Goal: Task Accomplishment & Management: Manage account settings

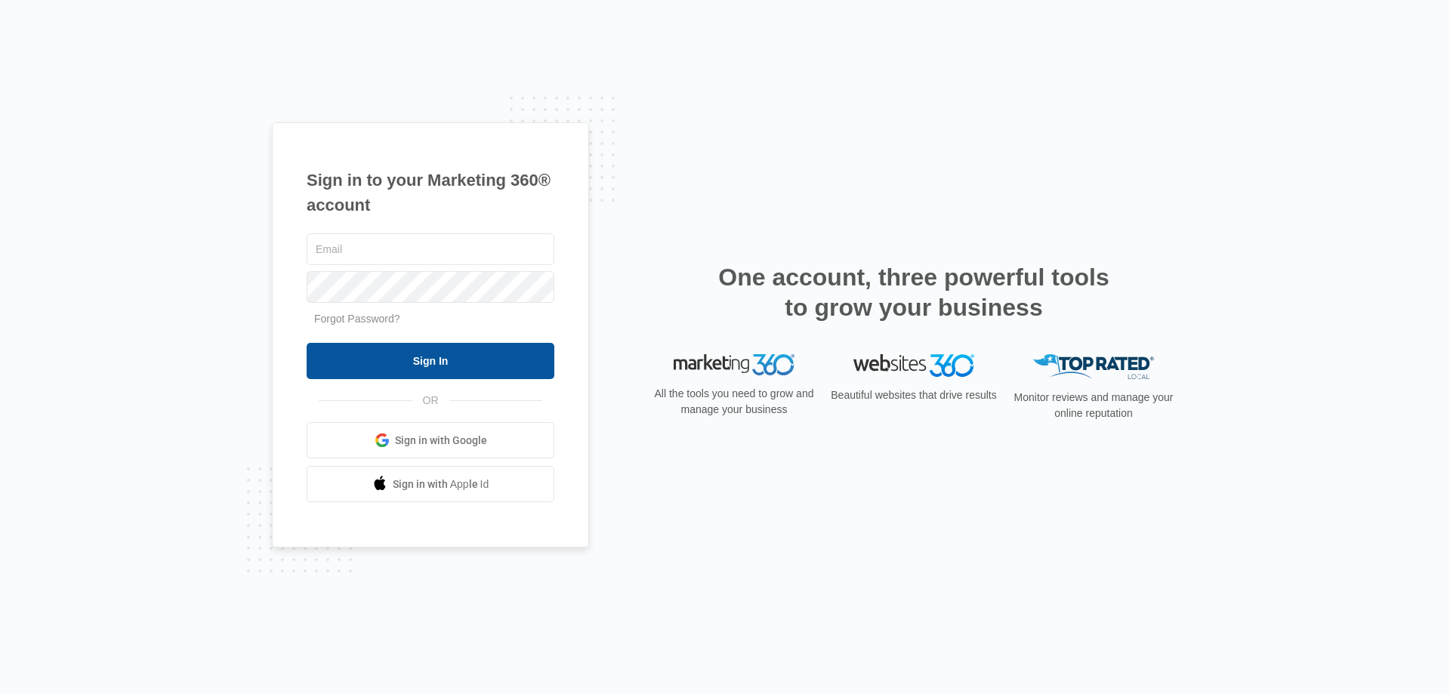
type input "ahoy@empirebeautyschools.com"
click at [406, 363] on input "Sign In" at bounding box center [431, 361] width 248 height 36
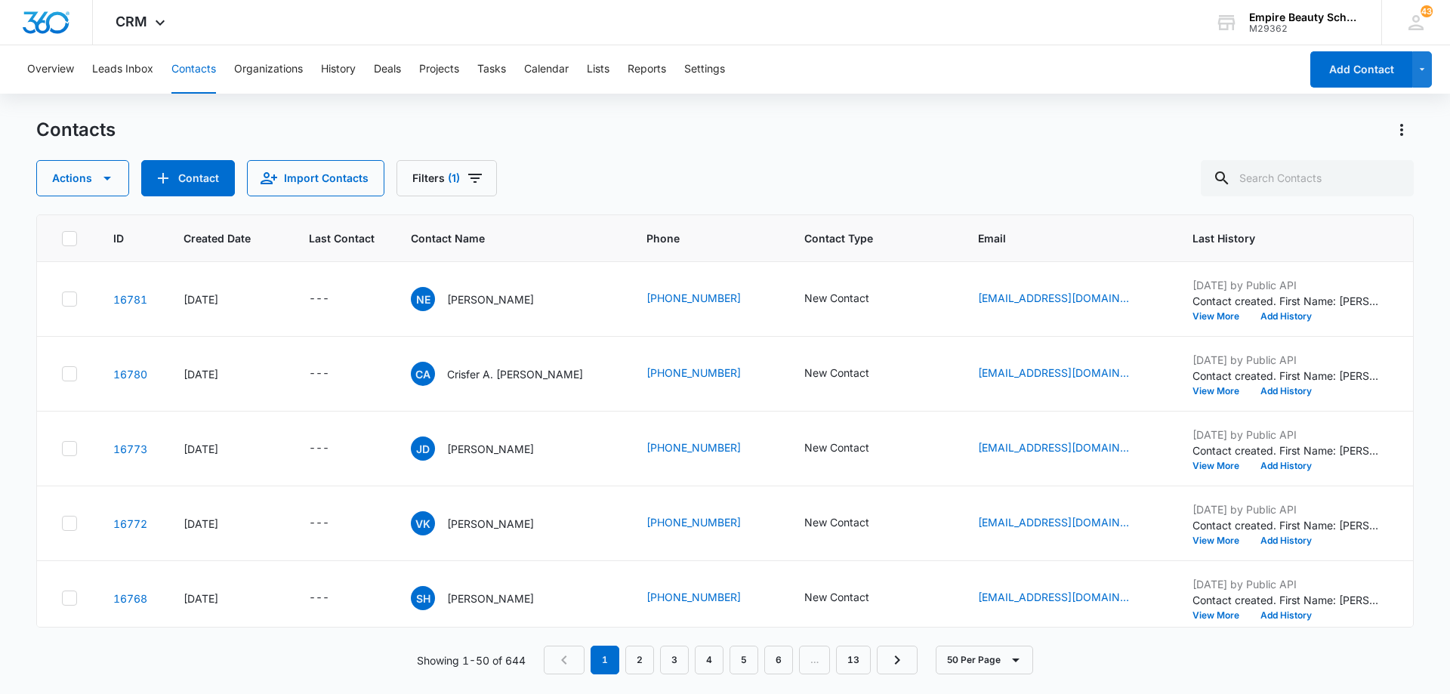
click at [594, 161] on div "Actions Contact Import Contacts Filters (1)" at bounding box center [724, 178] width 1377 height 36
click at [1311, 180] on input "text" at bounding box center [1307, 178] width 213 height 36
type input "[PERSON_NAME]"
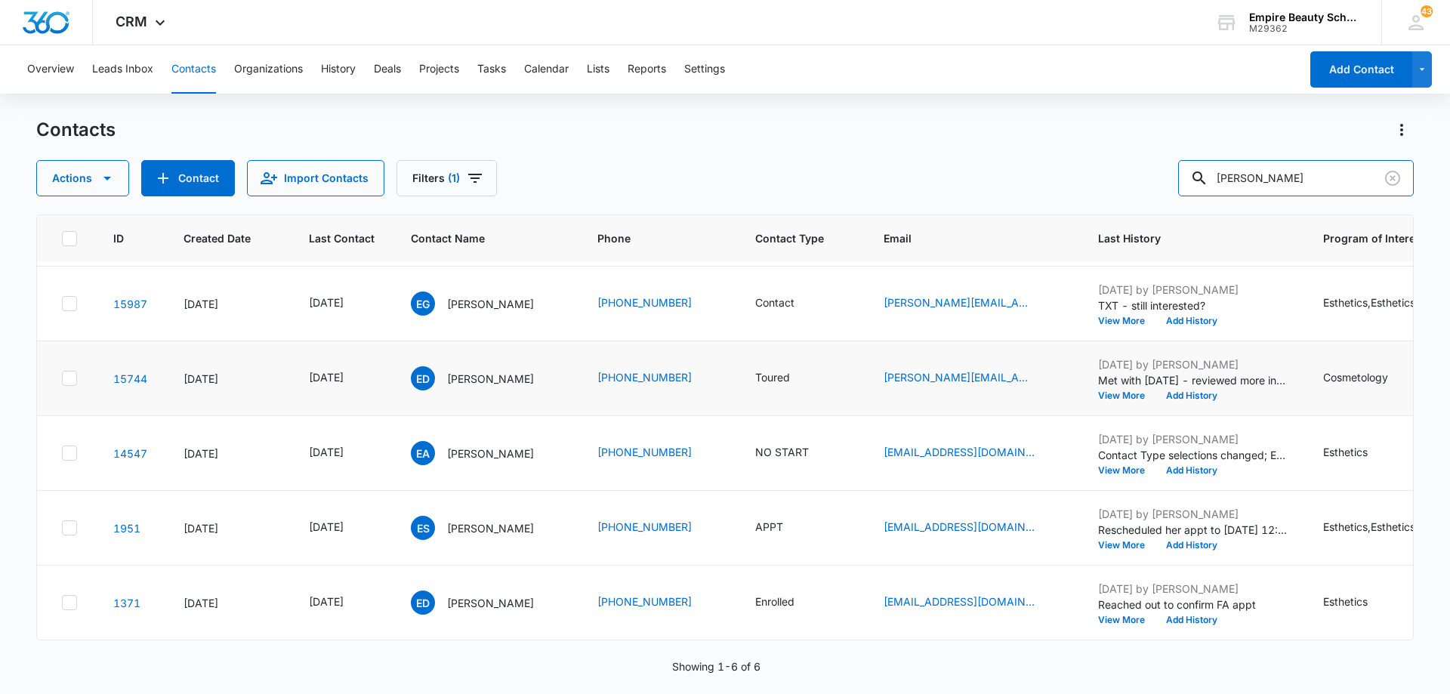
scroll to position [82, 0]
click at [371, 594] on icon "Last Contact - 1756771200 - Select to Edit Field" at bounding box center [362, 603] width 18 height 18
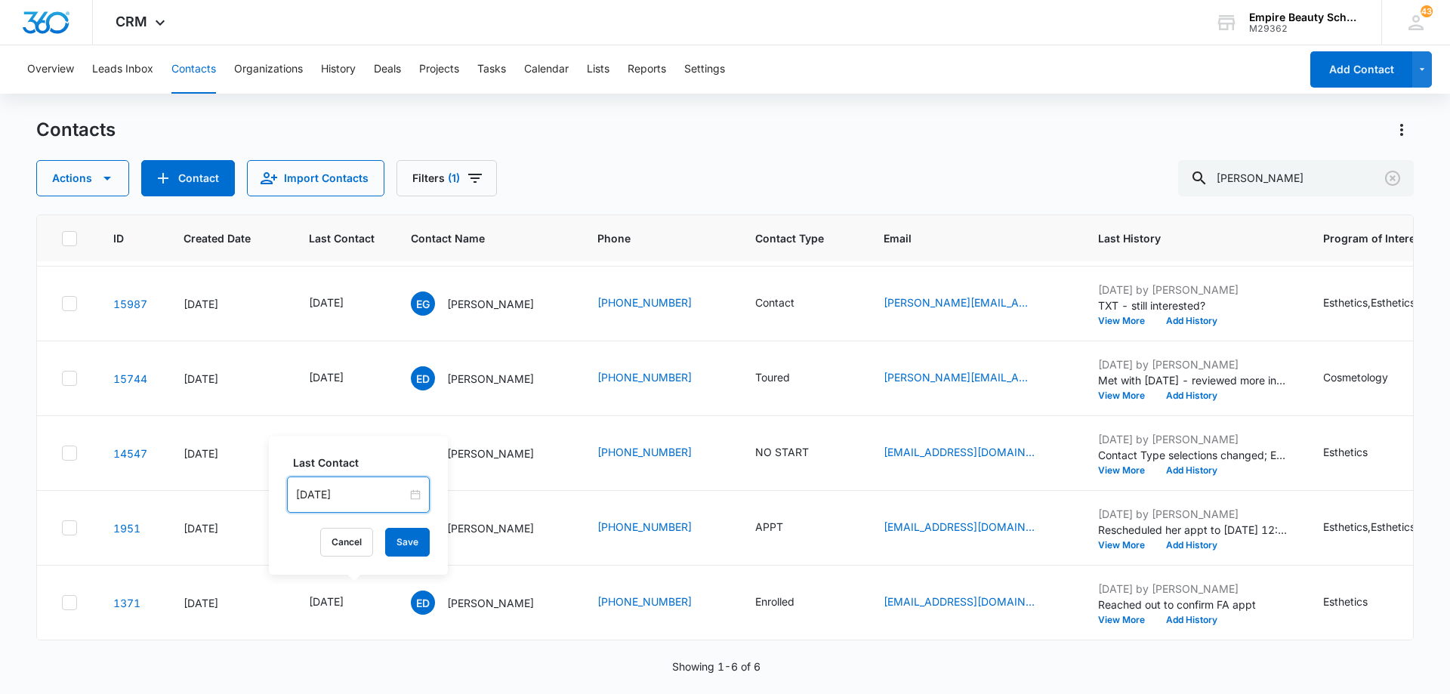
click at [372, 495] on input "[DATE]" at bounding box center [351, 494] width 111 height 17
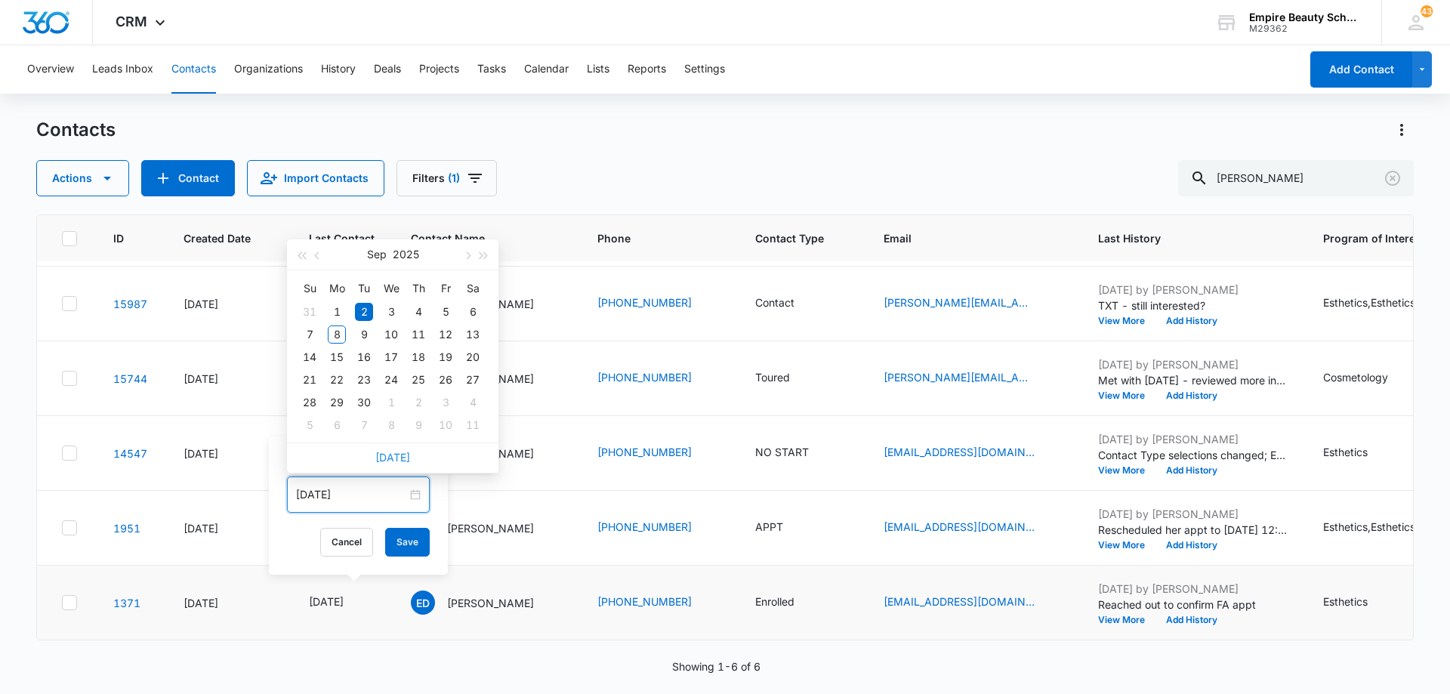
click at [397, 455] on link "[DATE]" at bounding box center [392, 457] width 35 height 13
type input "[DATE]"
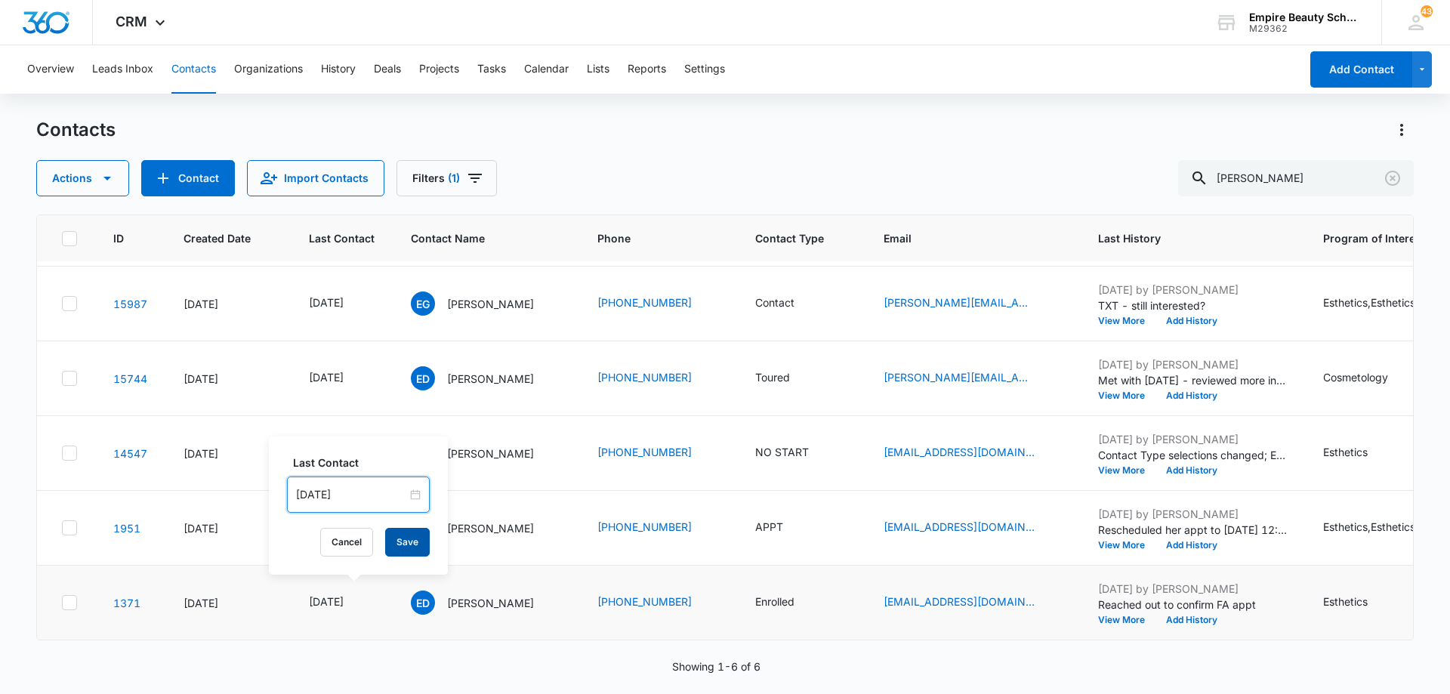
click at [401, 544] on button "Save" at bounding box center [407, 542] width 45 height 29
click at [1217, 615] on button "Add History" at bounding box center [1191, 619] width 72 height 9
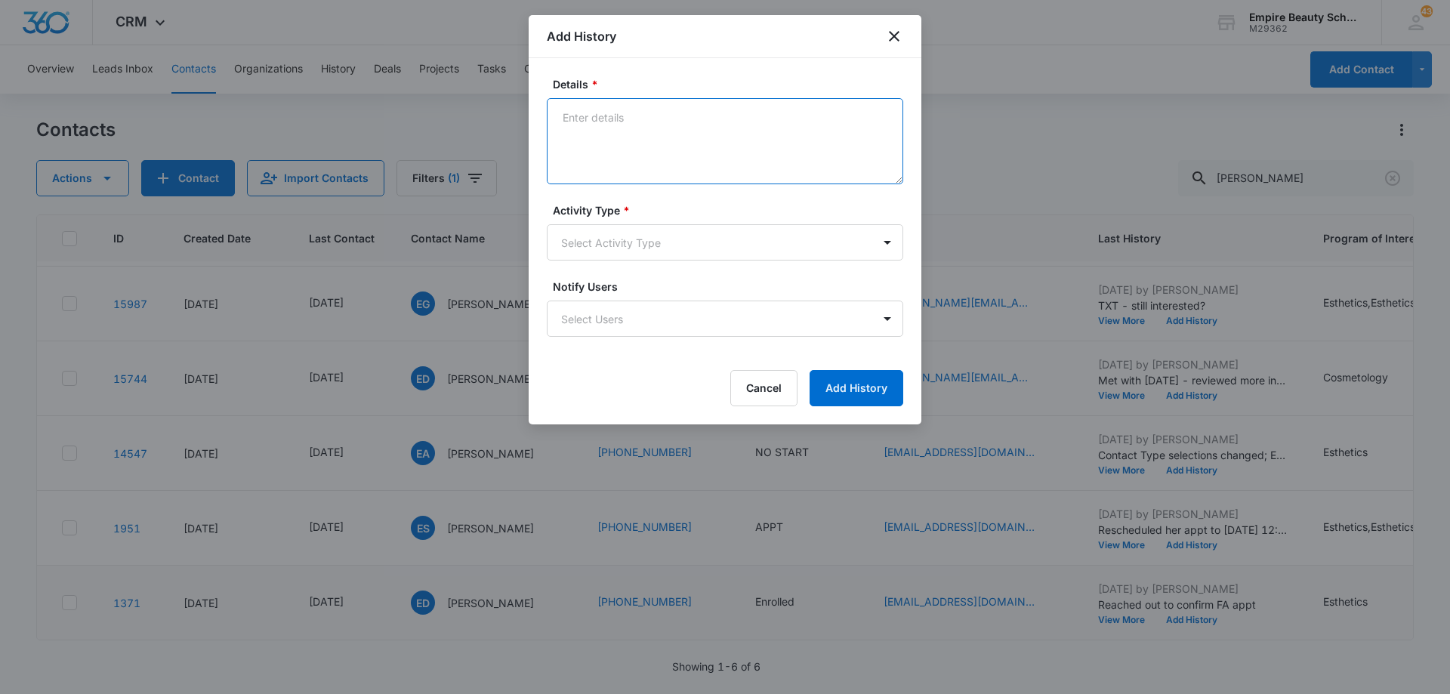
click at [717, 125] on textarea "Details *" at bounding box center [725, 141] width 356 height 86
type textarea "Met with this morning and completed TFP - will profile in BEN"
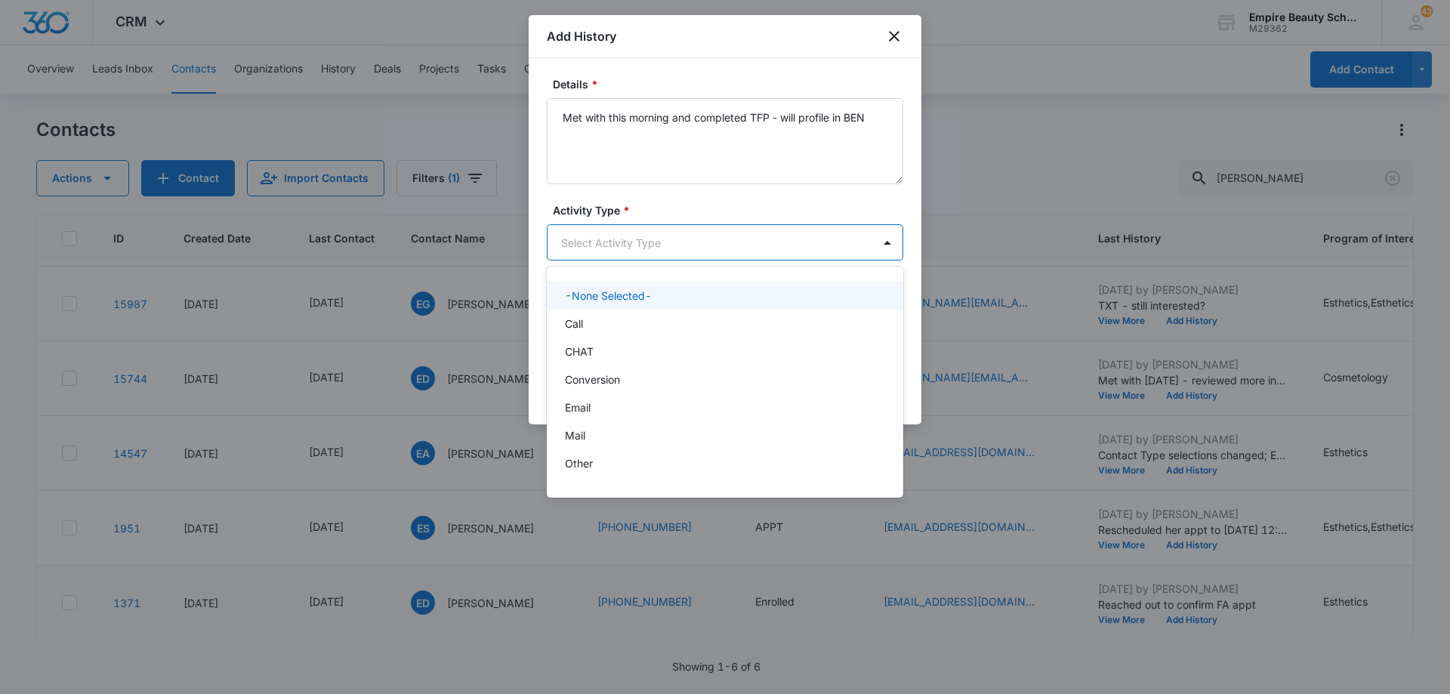
click at [695, 240] on body "CRM Apps Forms CRM Email Shop Payments POS Files Brand Settings Empire Beauty S…" at bounding box center [725, 347] width 1450 height 694
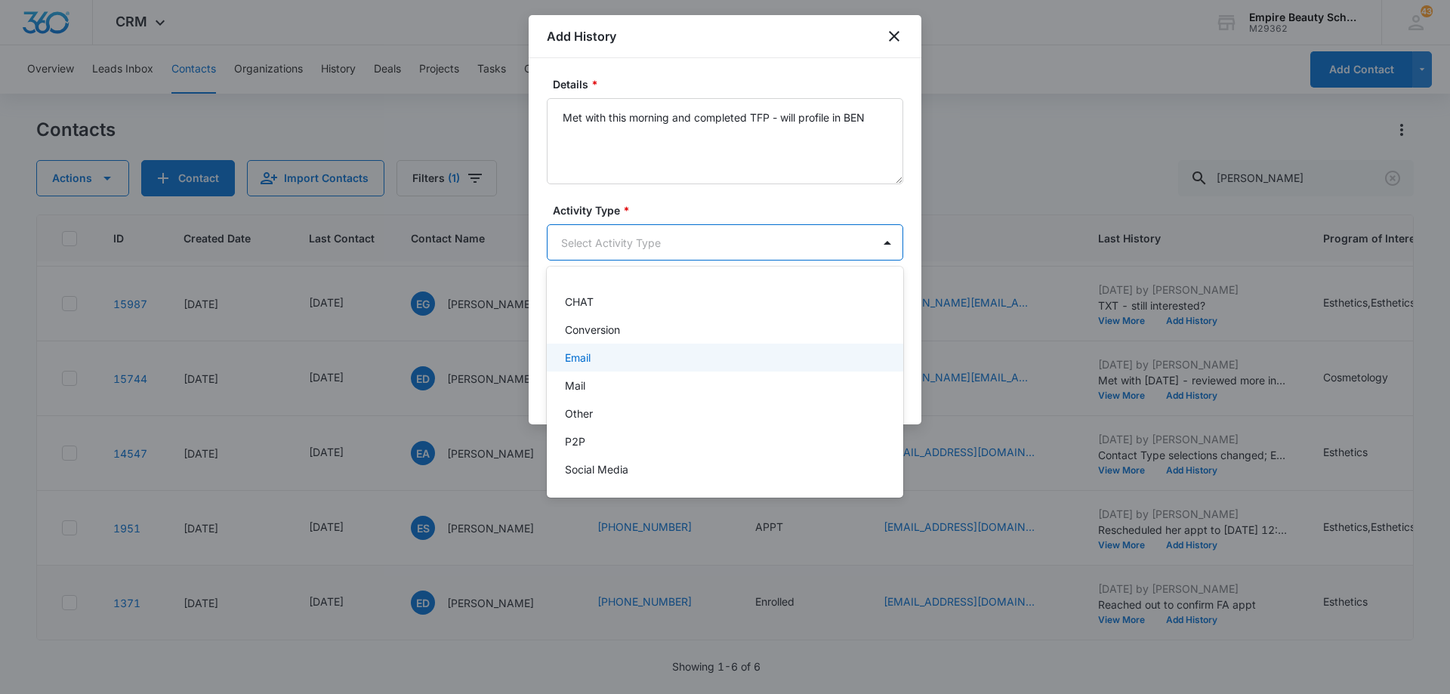
scroll to position [76, 0]
click at [692, 416] on div "P2P" at bounding box center [723, 416] width 317 height 16
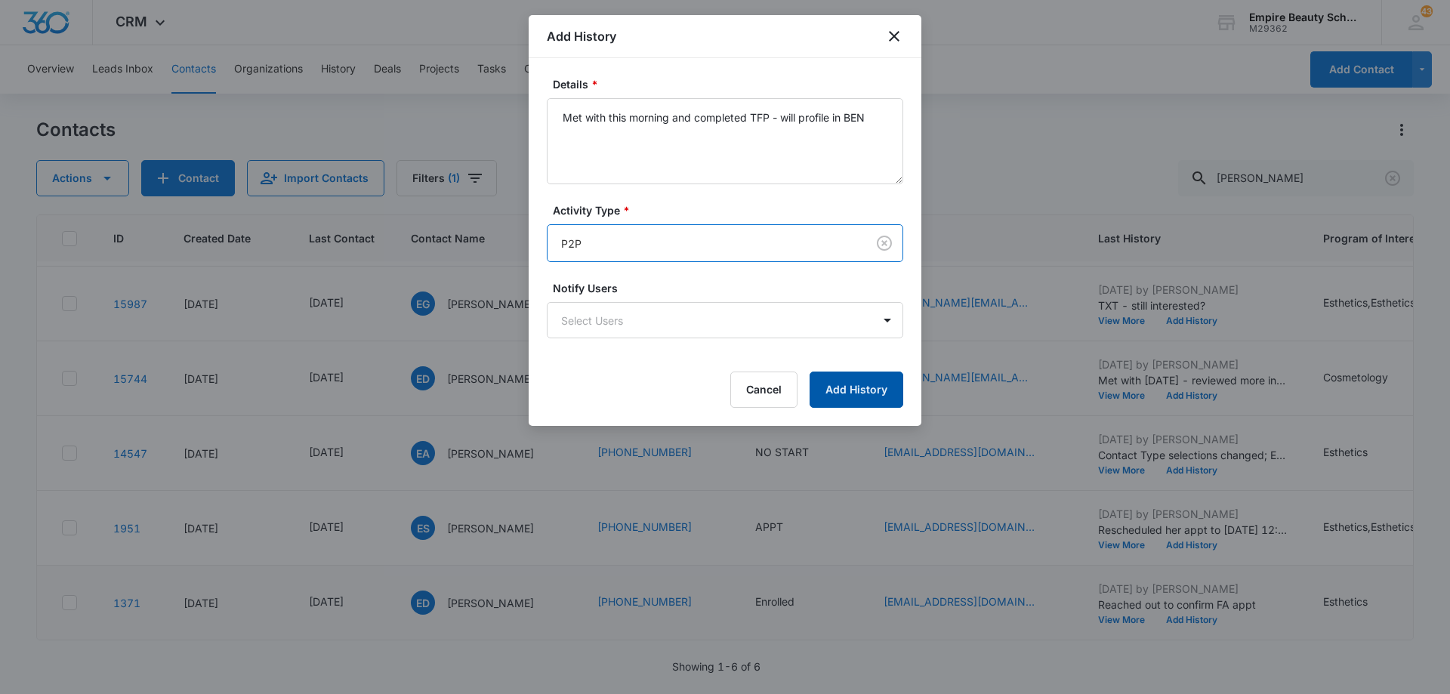
click at [865, 389] on button "Add History" at bounding box center [857, 390] width 94 height 36
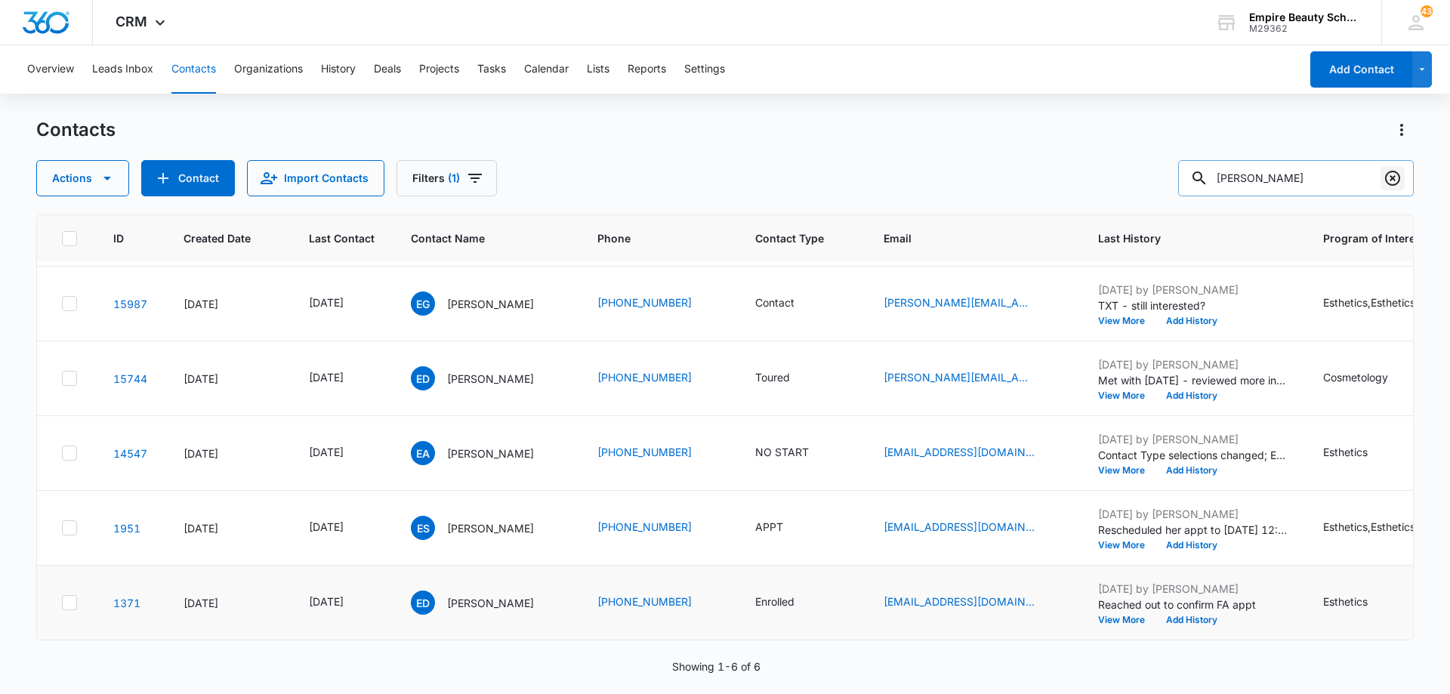
click at [1396, 178] on icon "Clear" at bounding box center [1393, 178] width 18 height 18
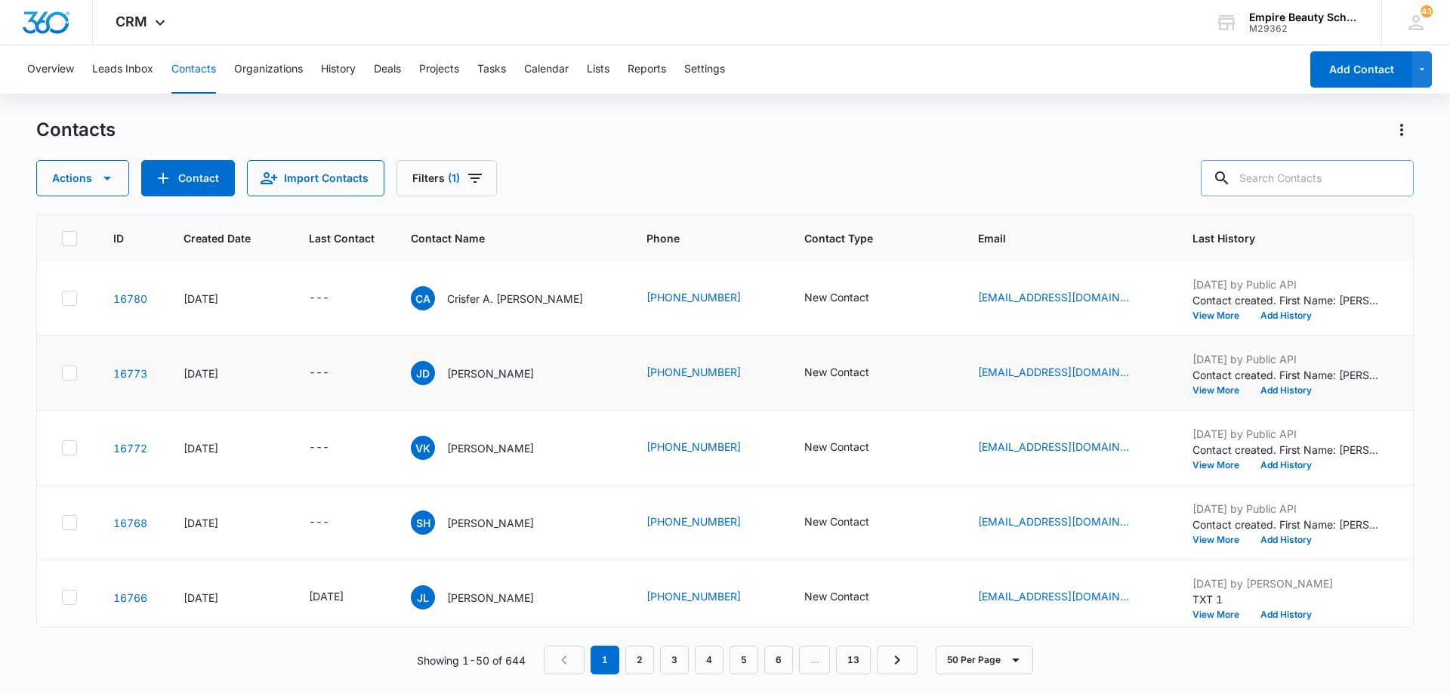
click at [72, 378] on icon at bounding box center [70, 373] width 14 height 14
click at [62, 374] on input "checkbox" at bounding box center [61, 373] width 1 height 1
click at [106, 186] on icon "button" at bounding box center [107, 178] width 18 height 18
click at [103, 319] on div "Delete" at bounding box center [110, 317] width 110 height 11
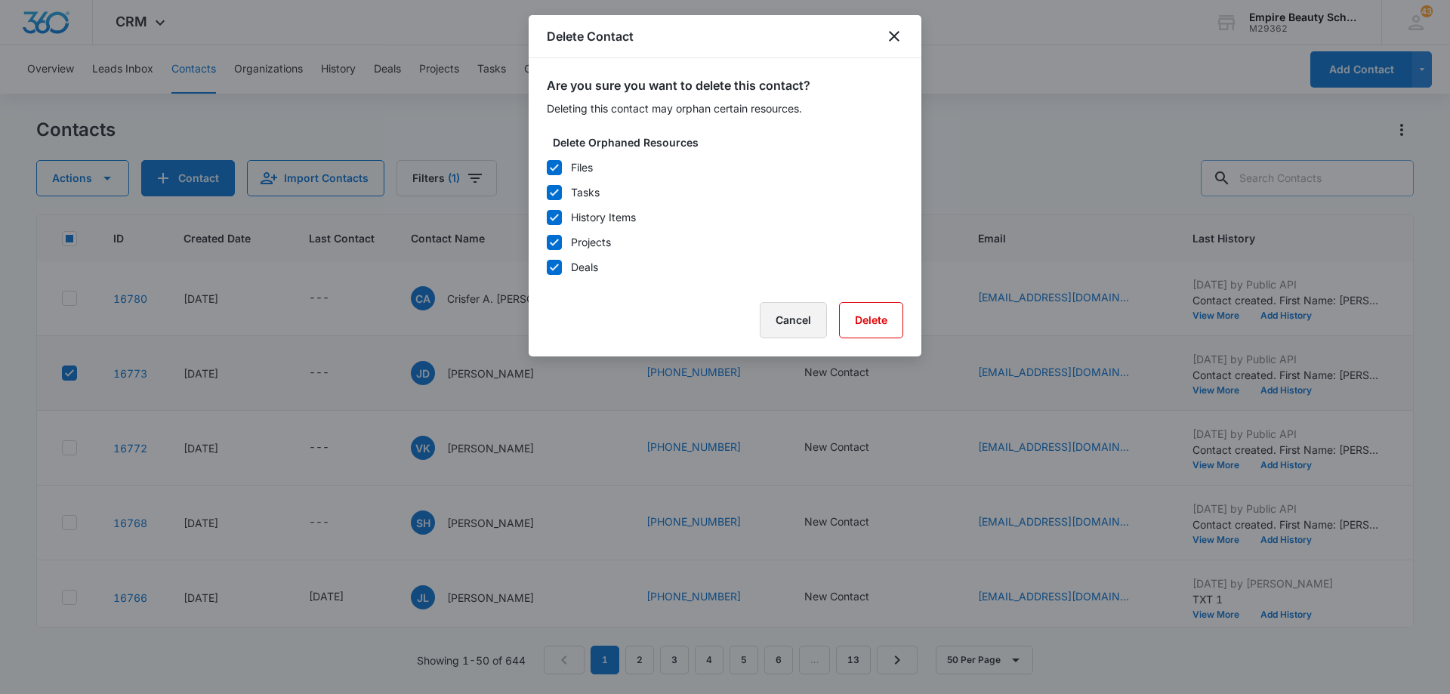
click at [797, 323] on button "Cancel" at bounding box center [793, 320] width 67 height 36
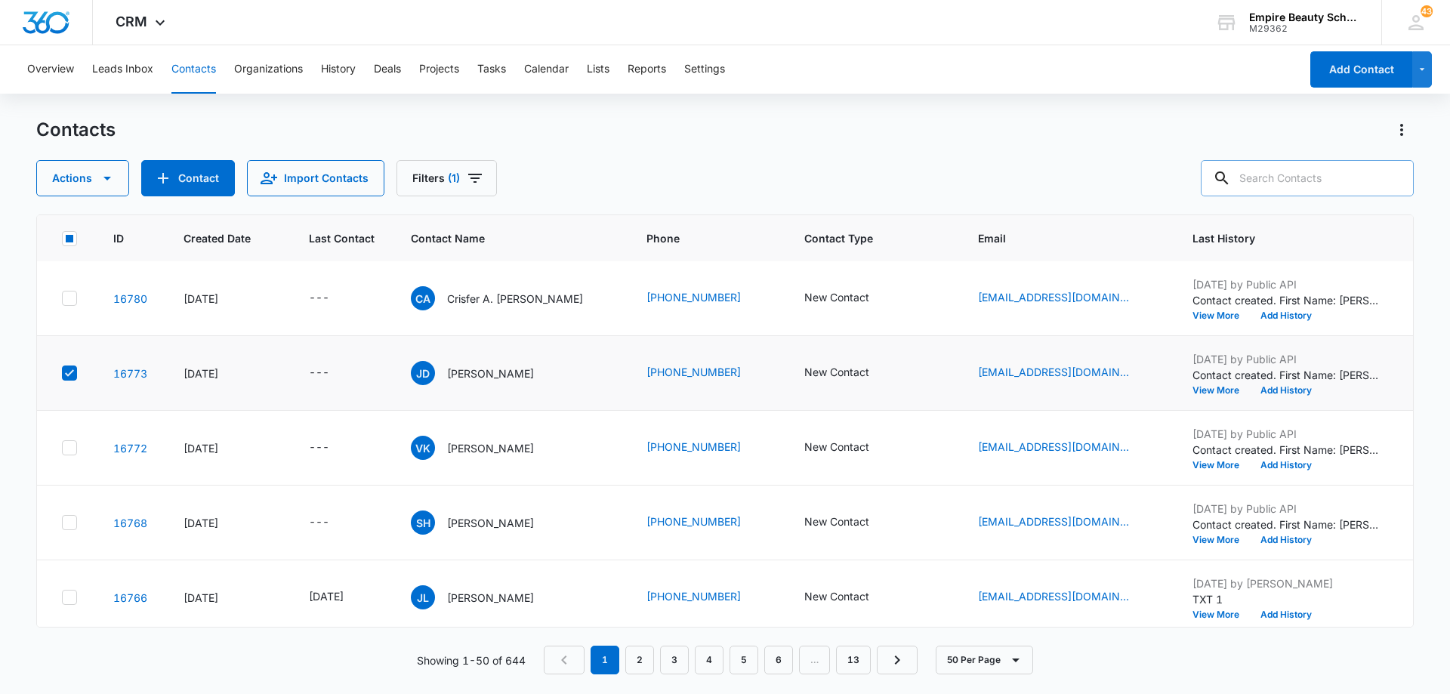
click at [66, 372] on icon at bounding box center [70, 373] width 14 height 14
click at [62, 373] on input "checkbox" at bounding box center [61, 373] width 1 height 1
click at [878, 372] on icon "Contact Type - New Contact - Select to Edit Field" at bounding box center [887, 373] width 18 height 18
click at [853, 274] on icon "Remove New Contact" at bounding box center [852, 275] width 11 height 11
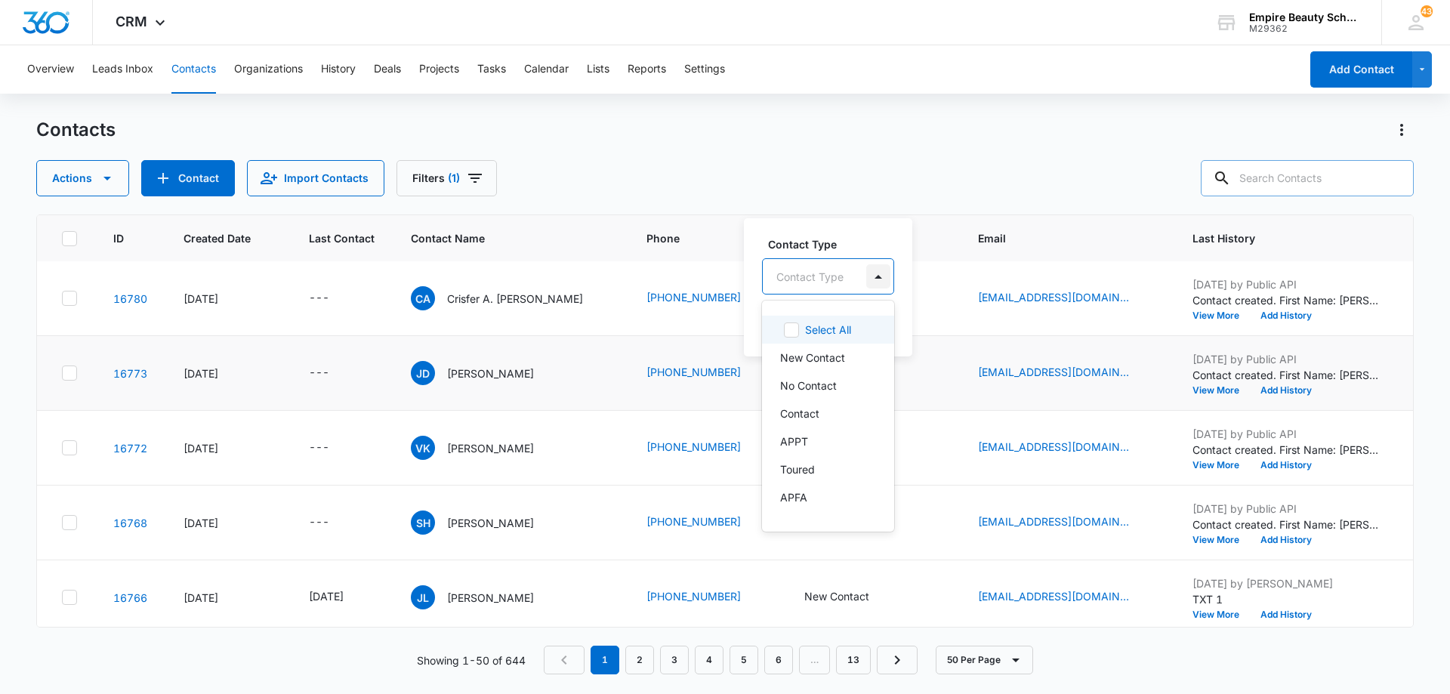
click at [866, 275] on div at bounding box center [878, 276] width 24 height 24
click at [858, 242] on label "Contact Type" at bounding box center [834, 244] width 132 height 16
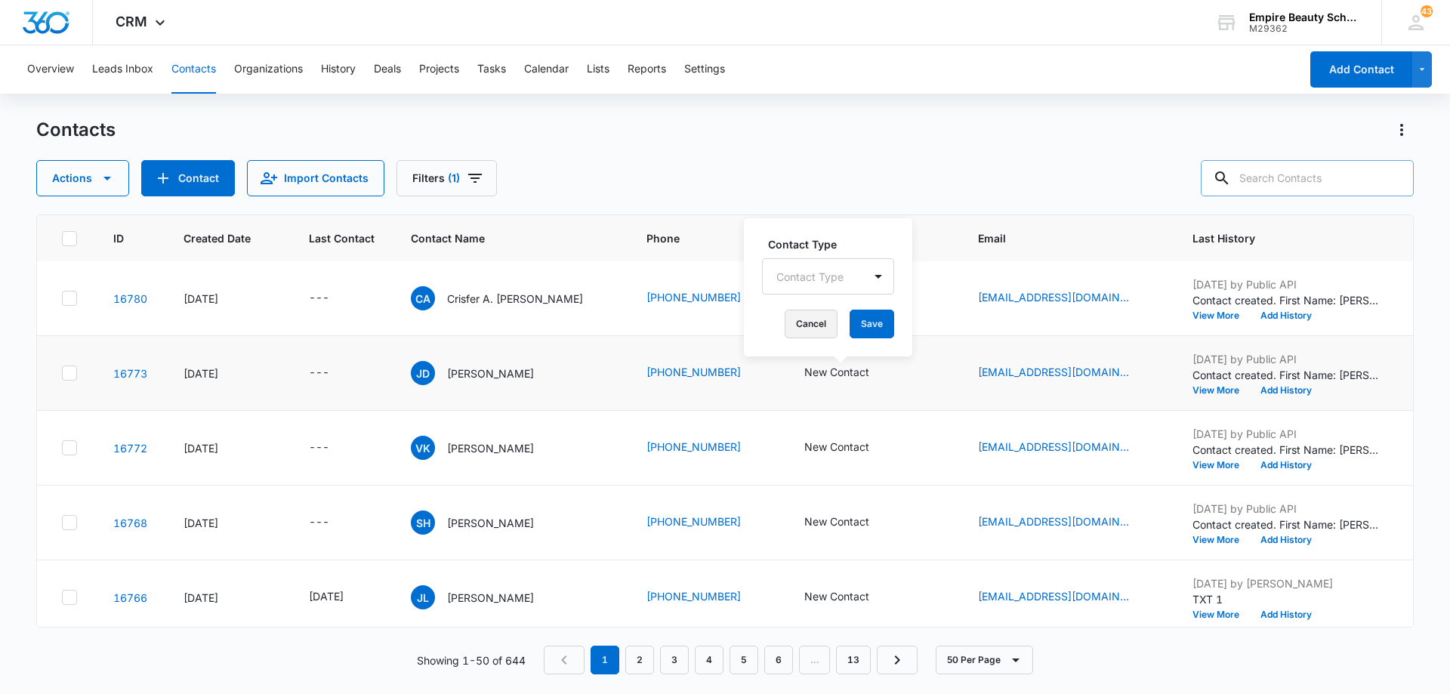
click at [818, 317] on button "Cancel" at bounding box center [811, 324] width 53 height 29
